Goal: Task Accomplishment & Management: Manage account settings

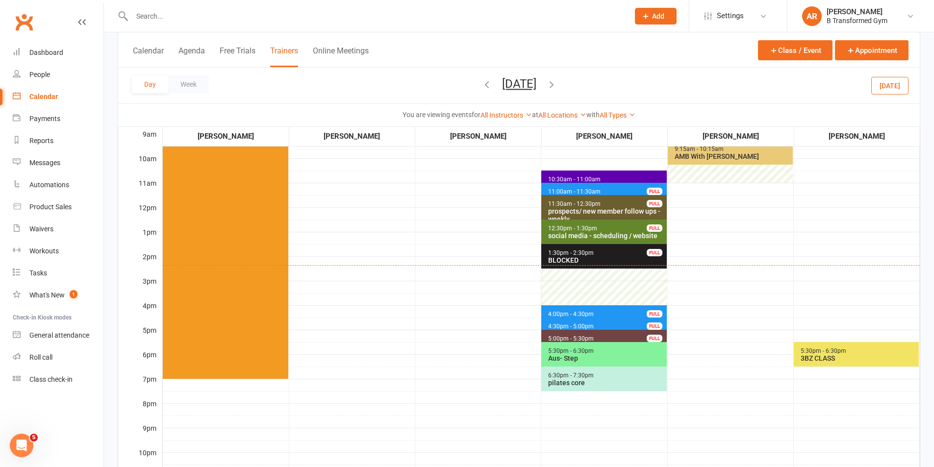
click at [158, 17] on input "text" at bounding box center [375, 16] width 493 height 14
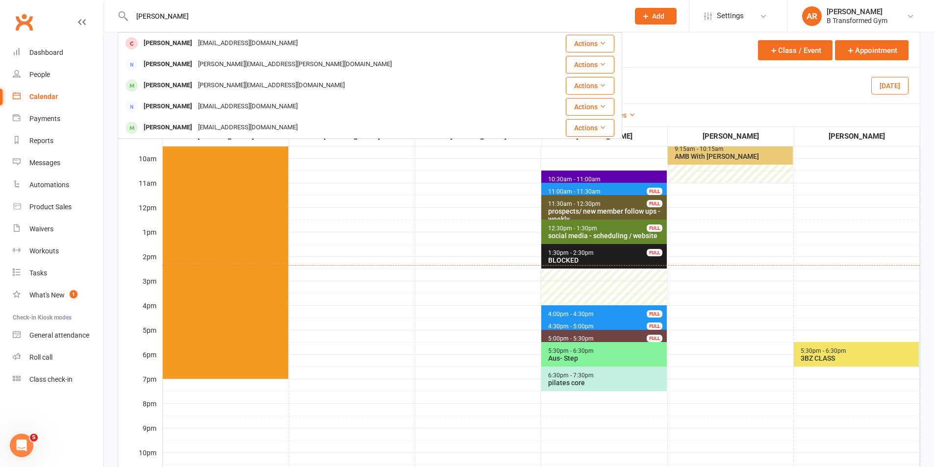
type input "adrian"
click at [213, 47] on div "adrianpope617@gmail.com" at bounding box center [247, 43] width 105 height 14
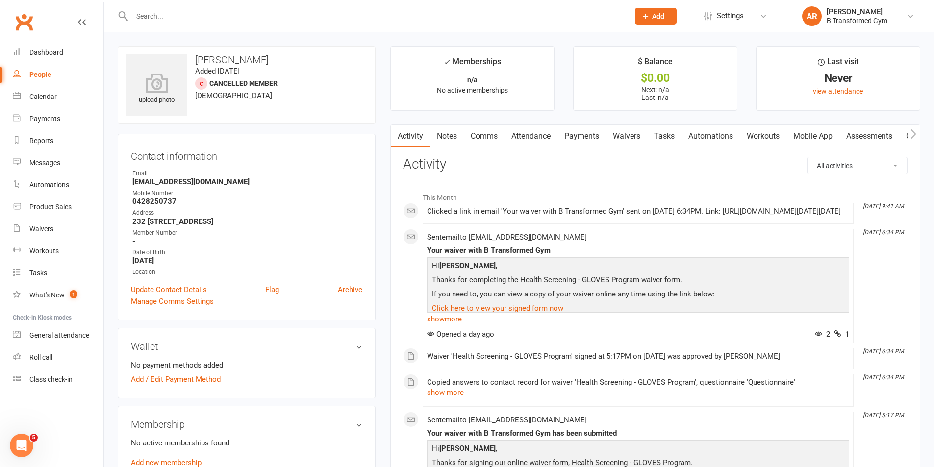
click at [632, 131] on link "Waivers" at bounding box center [626, 136] width 41 height 23
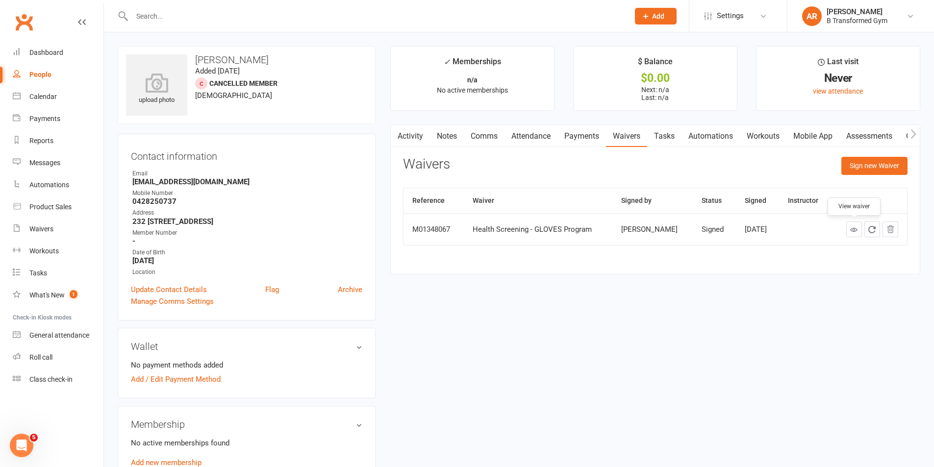
click at [851, 230] on icon at bounding box center [853, 229] width 7 height 7
click at [736, 13] on span "Settings" at bounding box center [730, 16] width 27 height 22
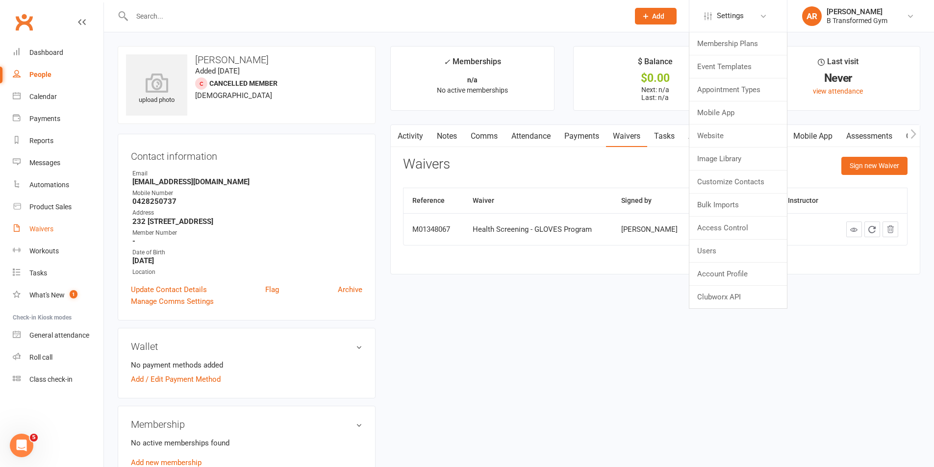
click at [40, 225] on div "Waivers" at bounding box center [41, 229] width 24 height 8
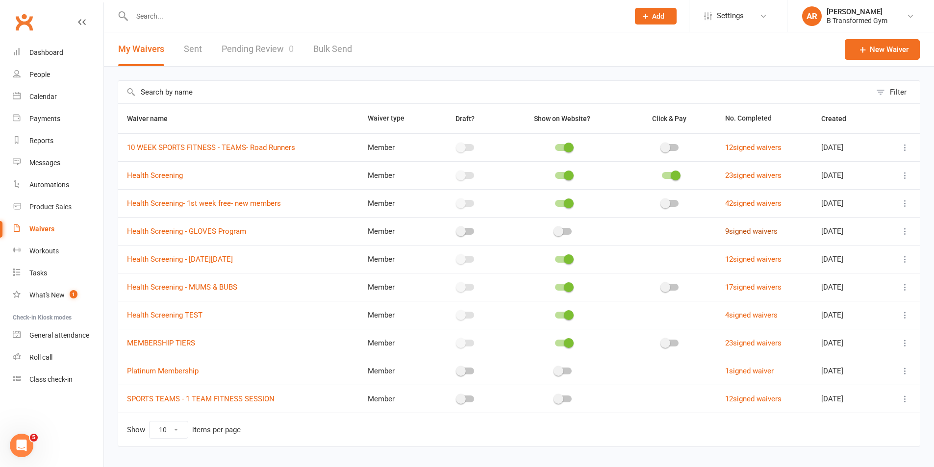
click at [739, 232] on link "9 signed waivers" at bounding box center [751, 231] width 52 height 9
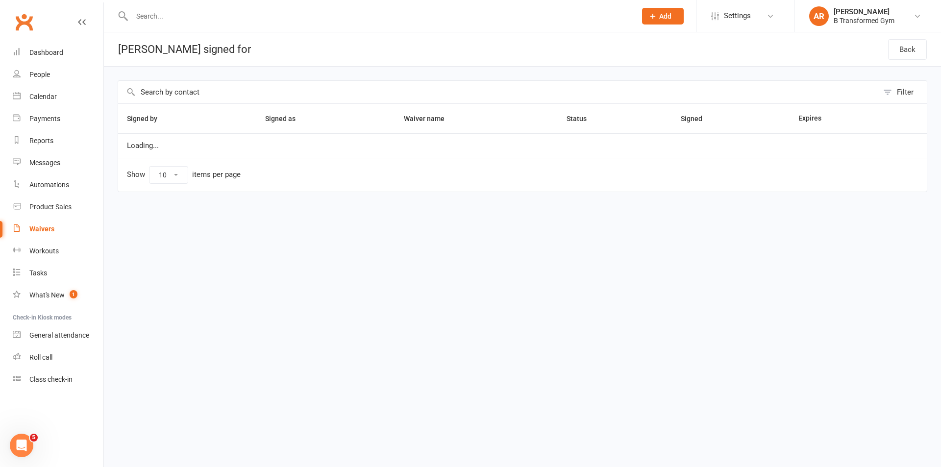
select select "25"
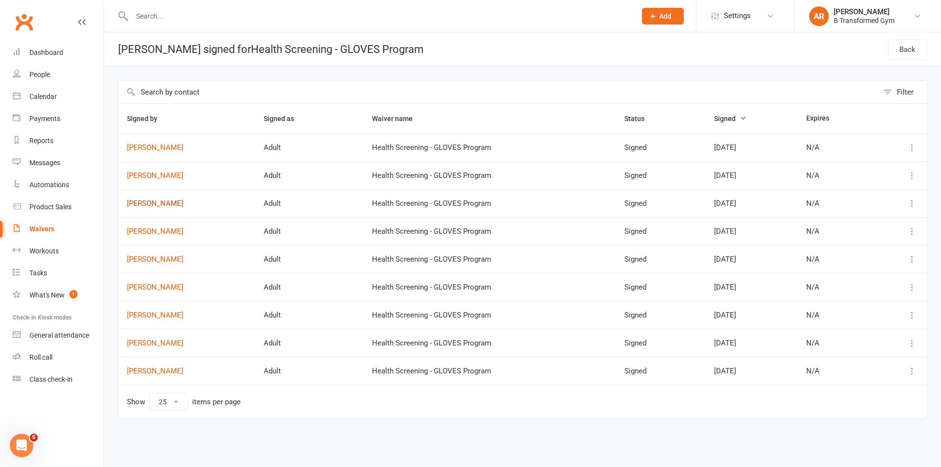
click at [155, 201] on link "[PERSON_NAME]" at bounding box center [186, 204] width 119 height 8
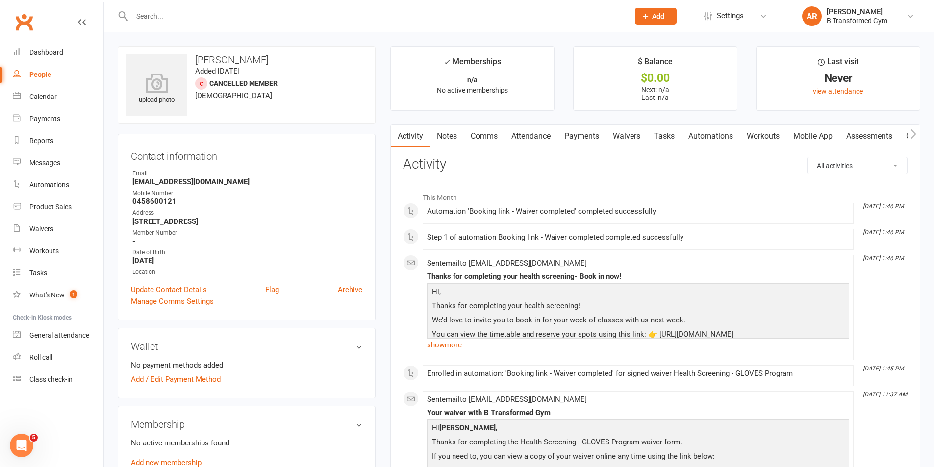
click at [625, 137] on link "Waivers" at bounding box center [626, 136] width 41 height 23
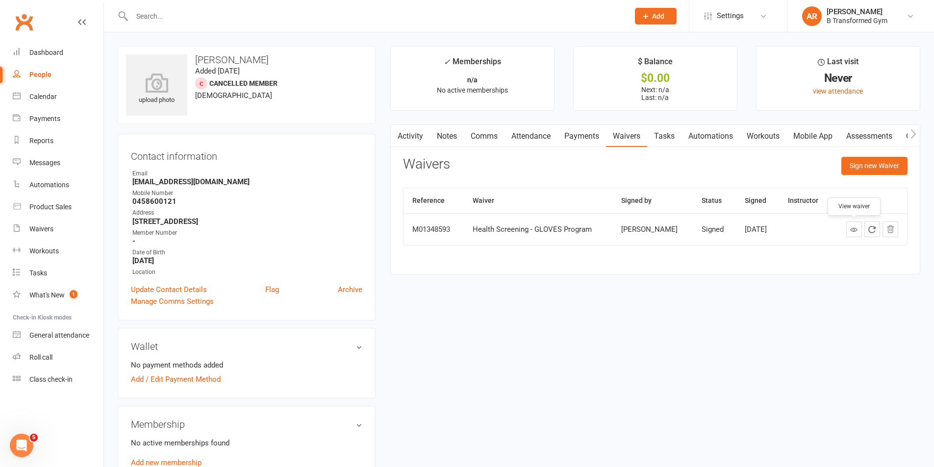
click at [850, 227] on icon at bounding box center [853, 229] width 7 height 7
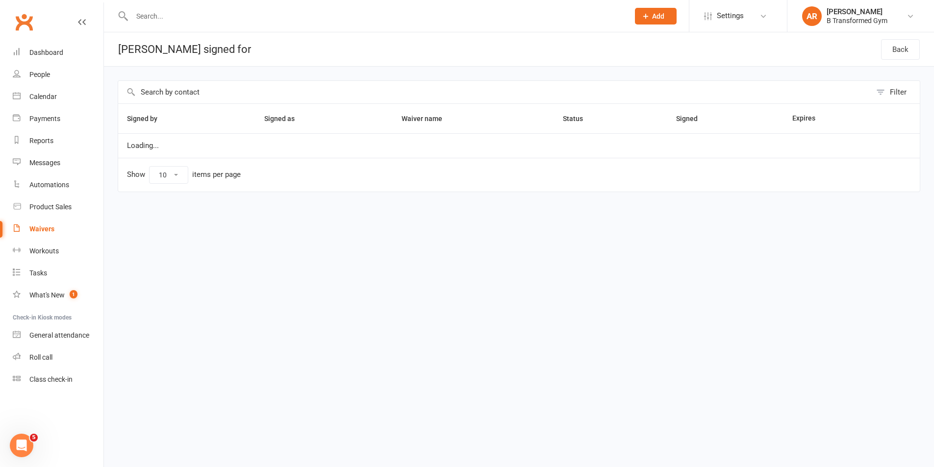
select select "25"
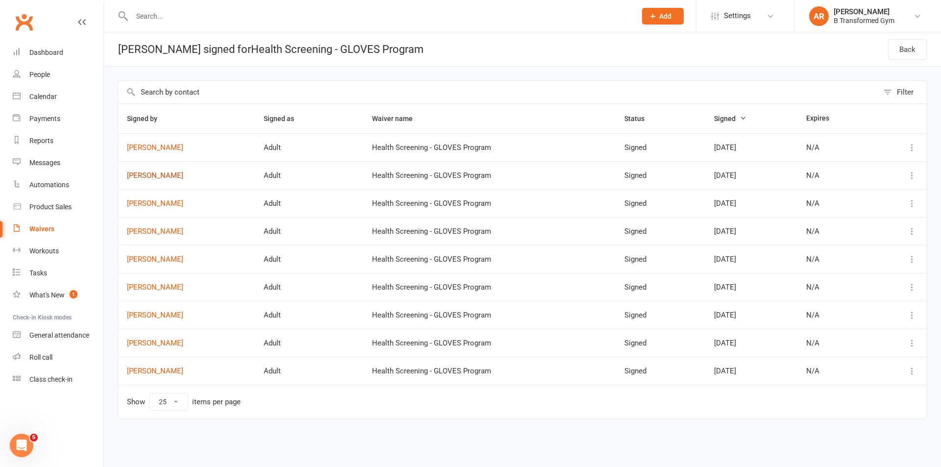
click at [153, 177] on link "Daniel Saunders" at bounding box center [186, 176] width 119 height 8
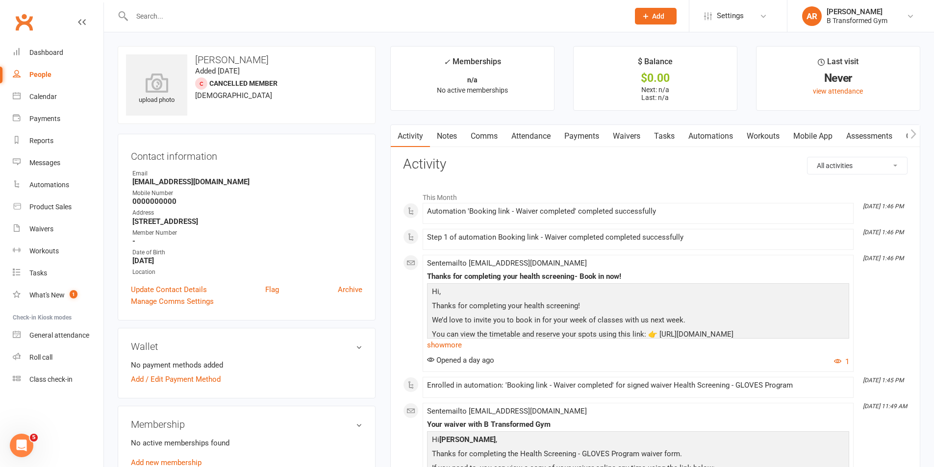
click at [626, 130] on link "Waivers" at bounding box center [626, 136] width 41 height 23
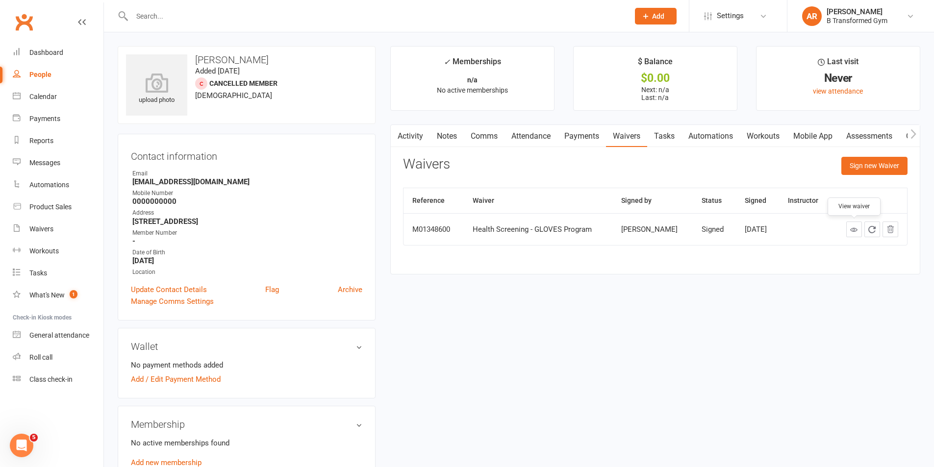
click at [854, 228] on icon at bounding box center [853, 229] width 7 height 7
select select "25"
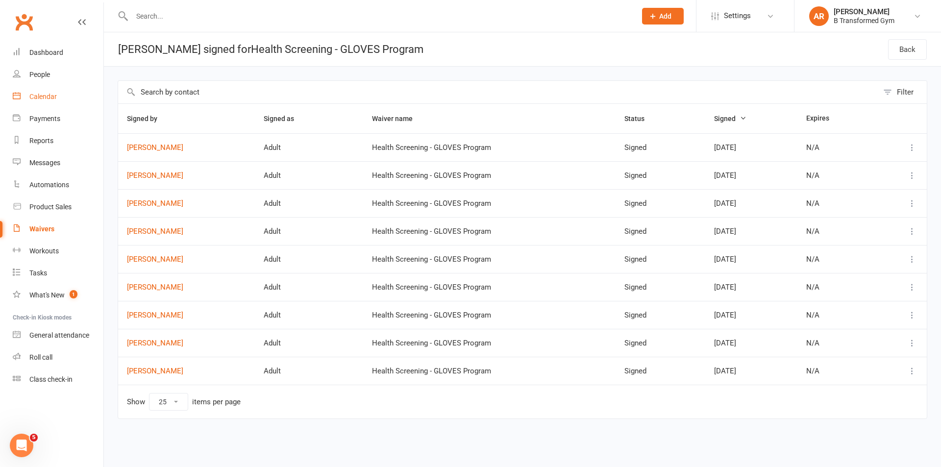
click at [48, 96] on div "Calendar" at bounding box center [42, 97] width 27 height 8
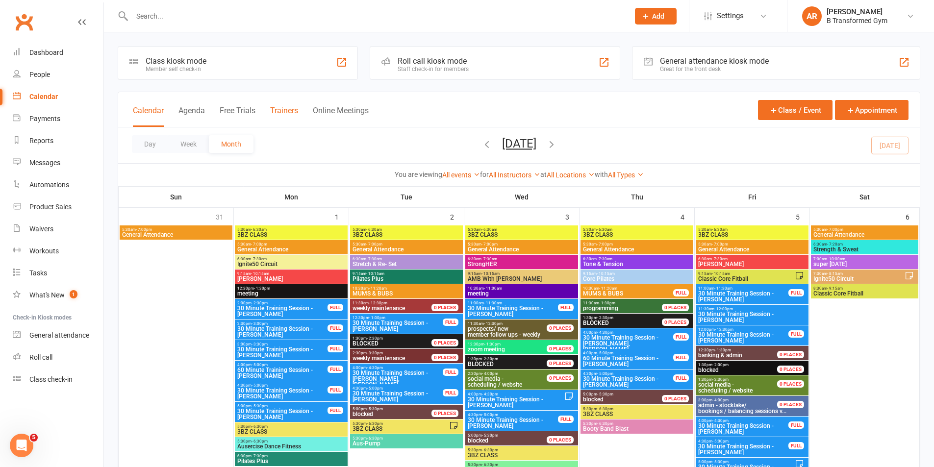
click at [286, 109] on button "Trainers" at bounding box center [284, 116] width 28 height 21
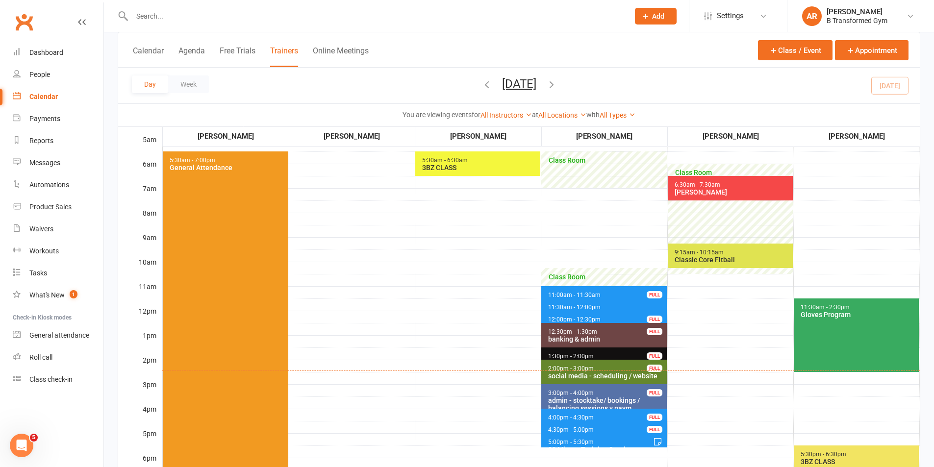
scroll to position [98, 0]
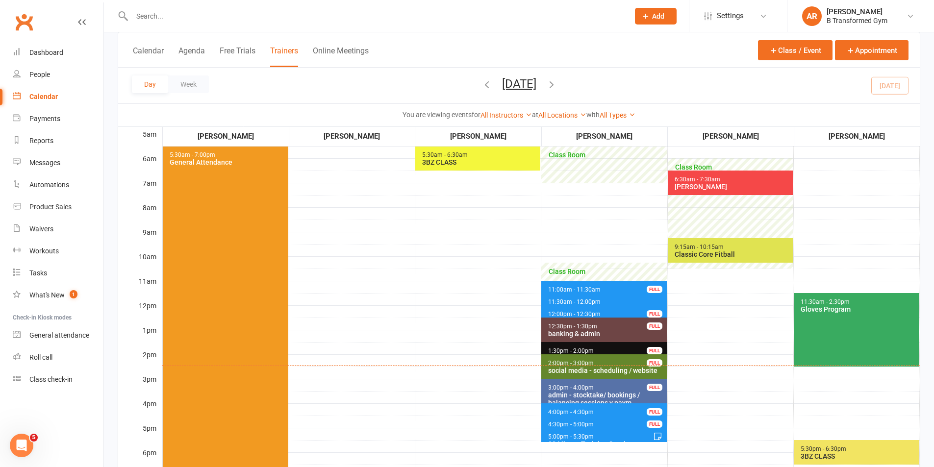
click at [612, 288] on span "11:00am - 11:30am 30 Minute Training Session - Jessica Yates FULL" at bounding box center [603, 288] width 125 height 14
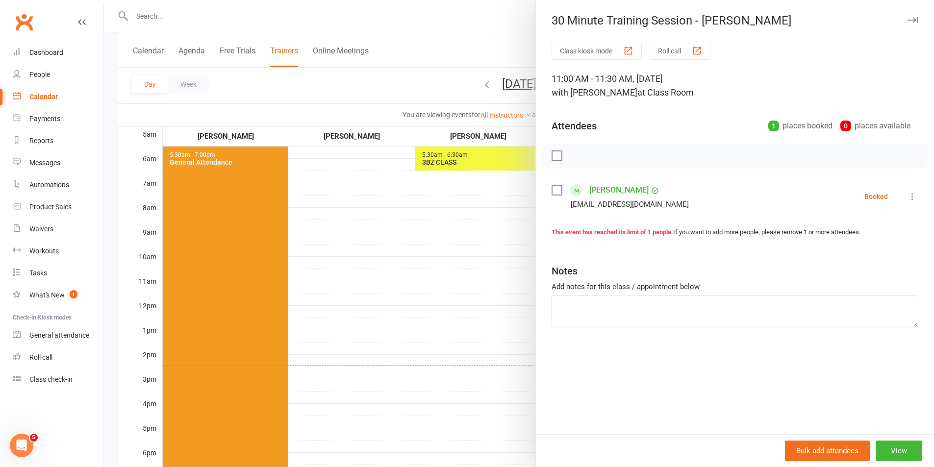
click at [554, 192] on label at bounding box center [556, 190] width 10 height 10
click at [577, 152] on icon "button" at bounding box center [579, 156] width 8 height 8
click at [513, 265] on div at bounding box center [519, 233] width 830 height 467
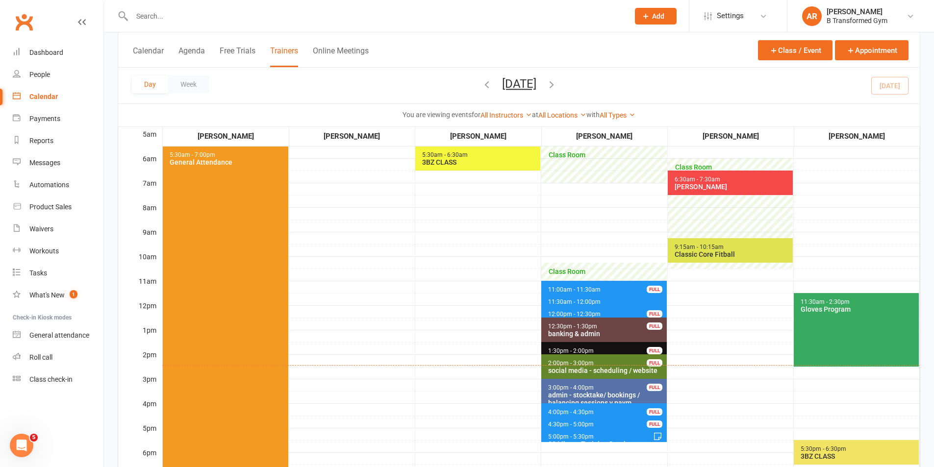
click at [612, 301] on span "11:30am - 12:00pm 30 Minute Training Session - Kerrie Yates" at bounding box center [603, 300] width 125 height 14
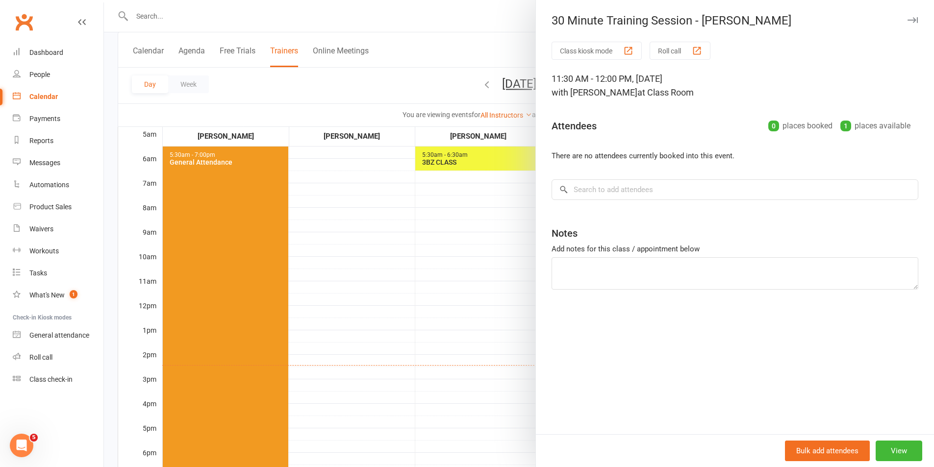
click at [472, 270] on div at bounding box center [519, 233] width 830 height 467
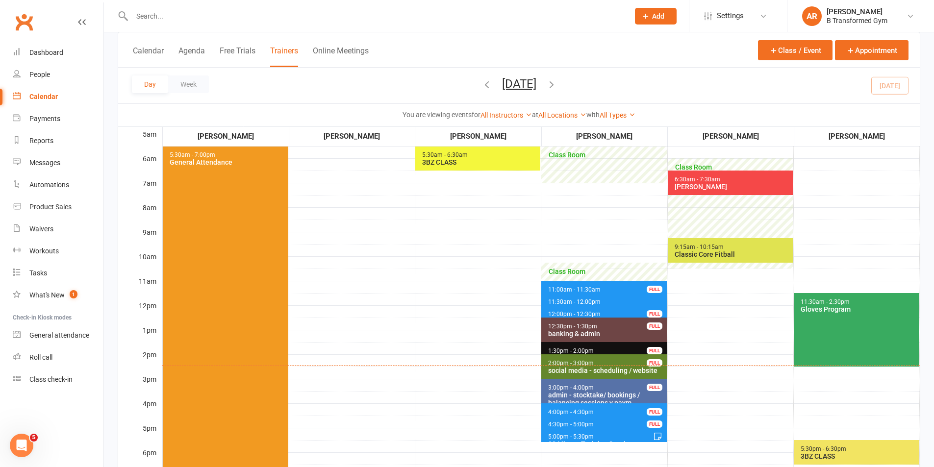
click at [573, 312] on span "12:00pm - 12:30pm" at bounding box center [574, 314] width 53 height 7
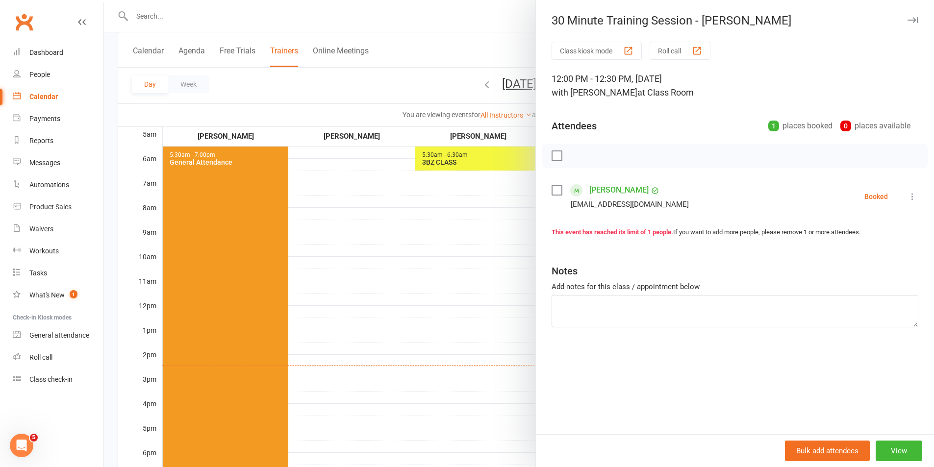
click at [551, 192] on label at bounding box center [556, 190] width 10 height 10
drag, startPoint x: 573, startPoint y: 156, endPoint x: 526, endPoint y: 57, distance: 109.4
click at [574, 157] on icon "button" at bounding box center [578, 155] width 11 height 11
click at [490, 259] on div at bounding box center [519, 233] width 830 height 467
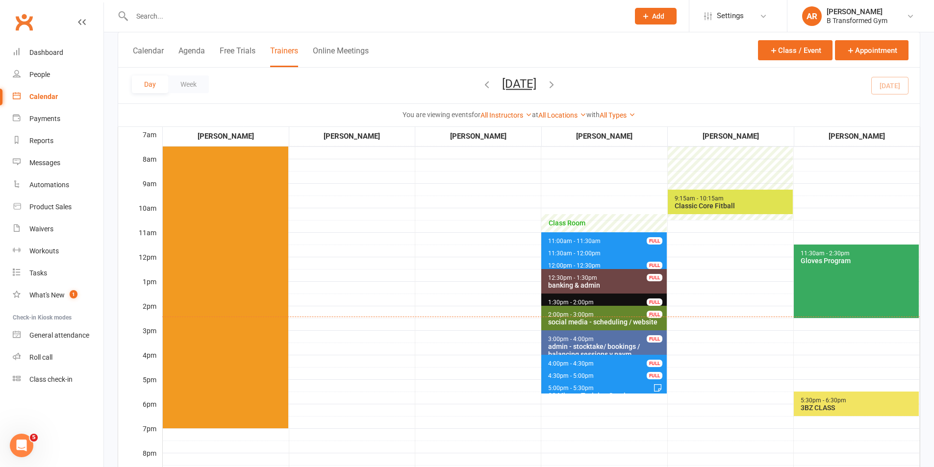
scroll to position [147, 0]
click at [621, 375] on span "4:30pm - 5:00pm 30 Minute Training Session - Kylie Batterson, Allan Bat... FULL" at bounding box center [603, 374] width 125 height 14
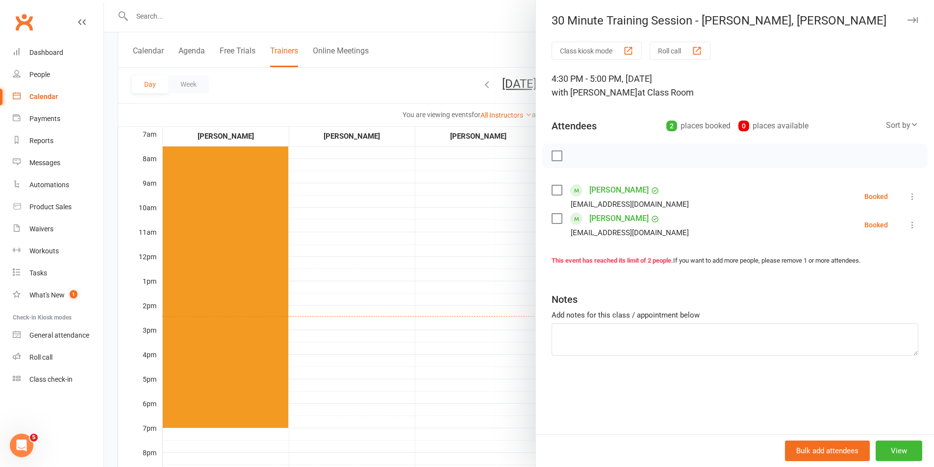
click at [553, 152] on label at bounding box center [556, 156] width 10 height 10
click at [598, 156] on icon "button" at bounding box center [600, 156] width 4 height 0
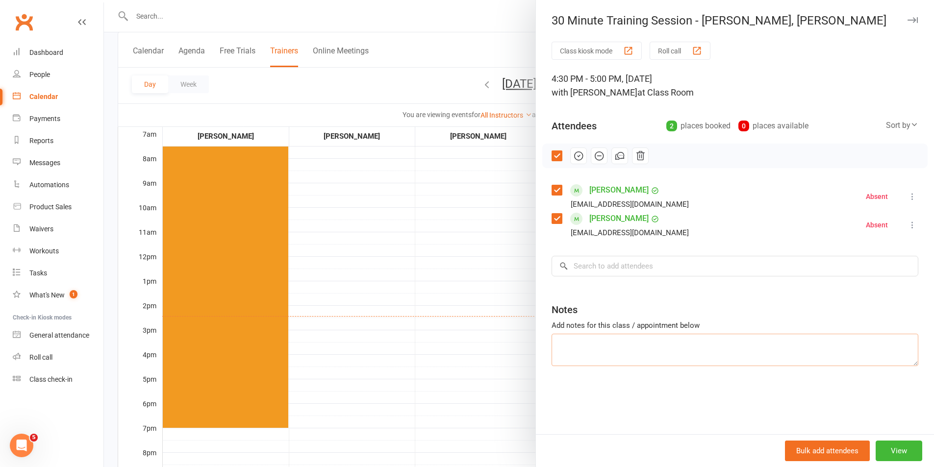
click at [649, 346] on textarea at bounding box center [734, 350] width 367 height 32
type textarea "still injured/ resting"
click at [487, 213] on div at bounding box center [519, 233] width 830 height 467
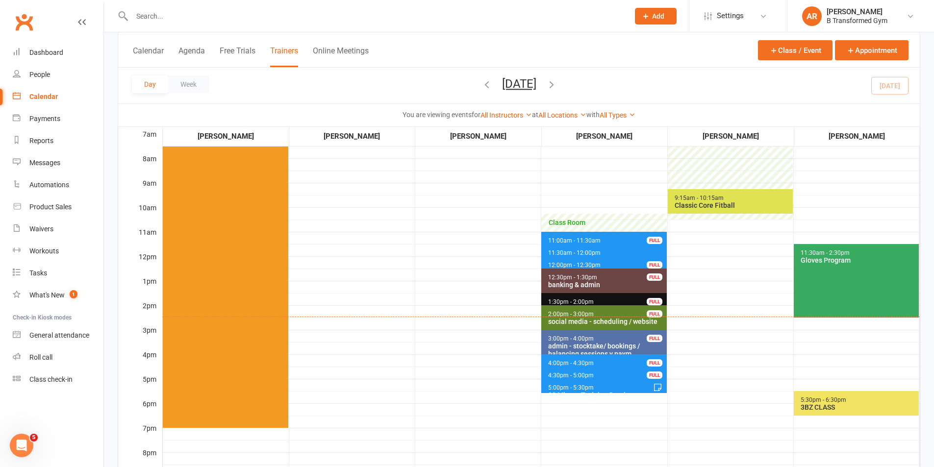
click at [601, 362] on span "4:00pm - 4:30pm 30 Minute Training Session - Yvonne Burt FULL" at bounding box center [603, 361] width 125 height 14
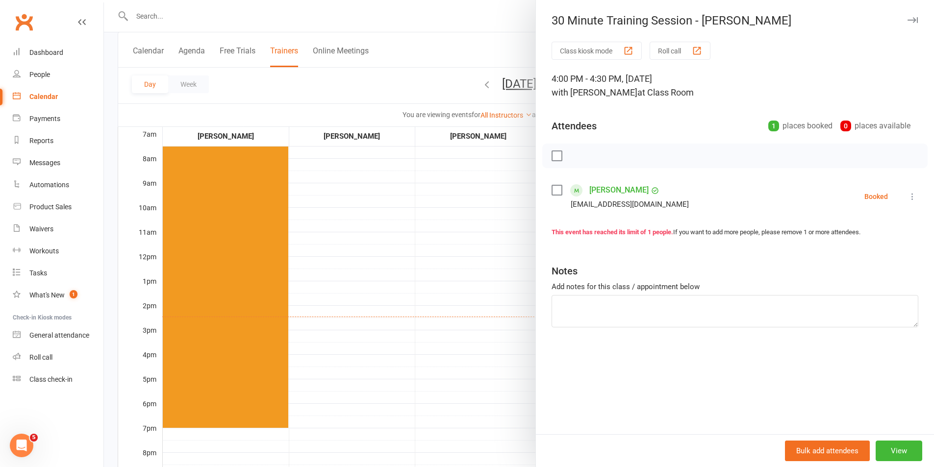
click at [510, 349] on div at bounding box center [519, 233] width 830 height 467
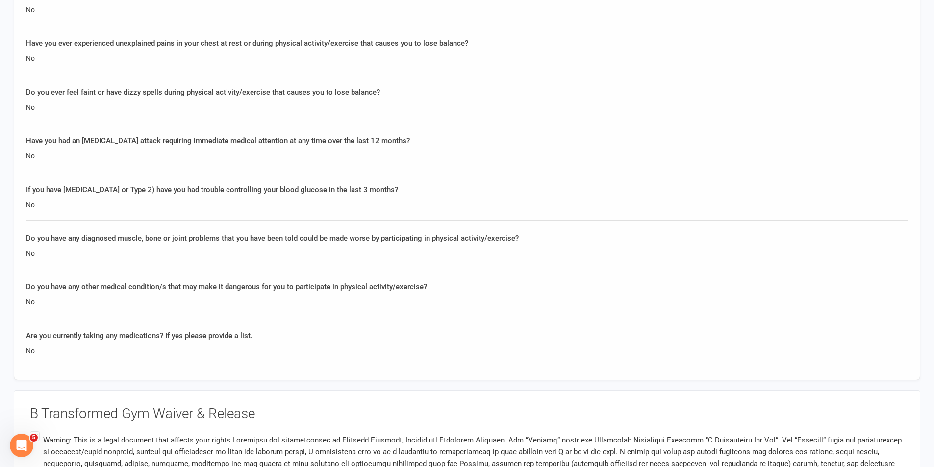
scroll to position [581, 0]
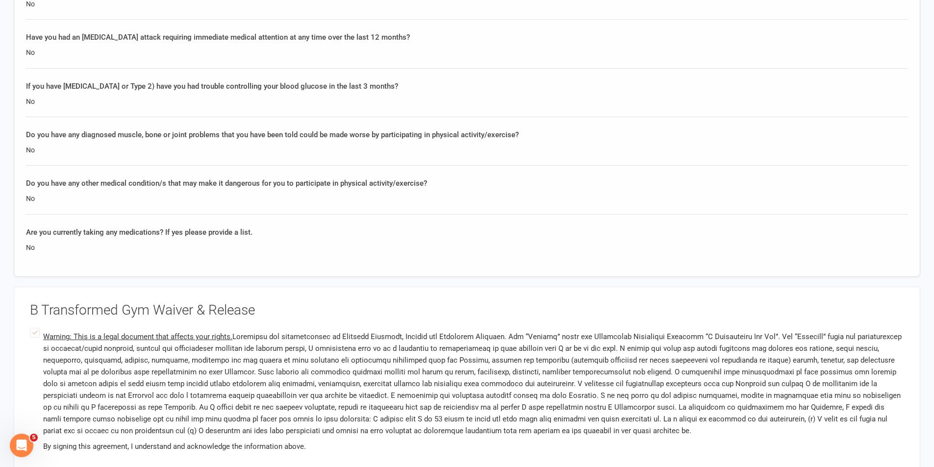
scroll to position [882, 0]
